Goal: Information Seeking & Learning: Learn about a topic

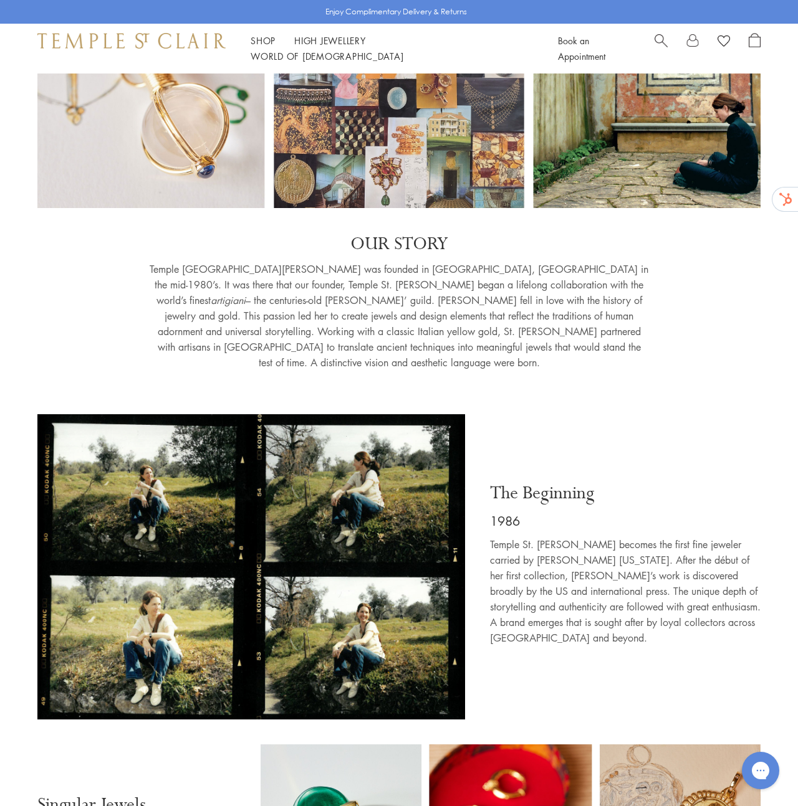
drag, startPoint x: 111, startPoint y: 206, endPoint x: 88, endPoint y: 136, distance: 73.3
